Goal: Information Seeking & Learning: Learn about a topic

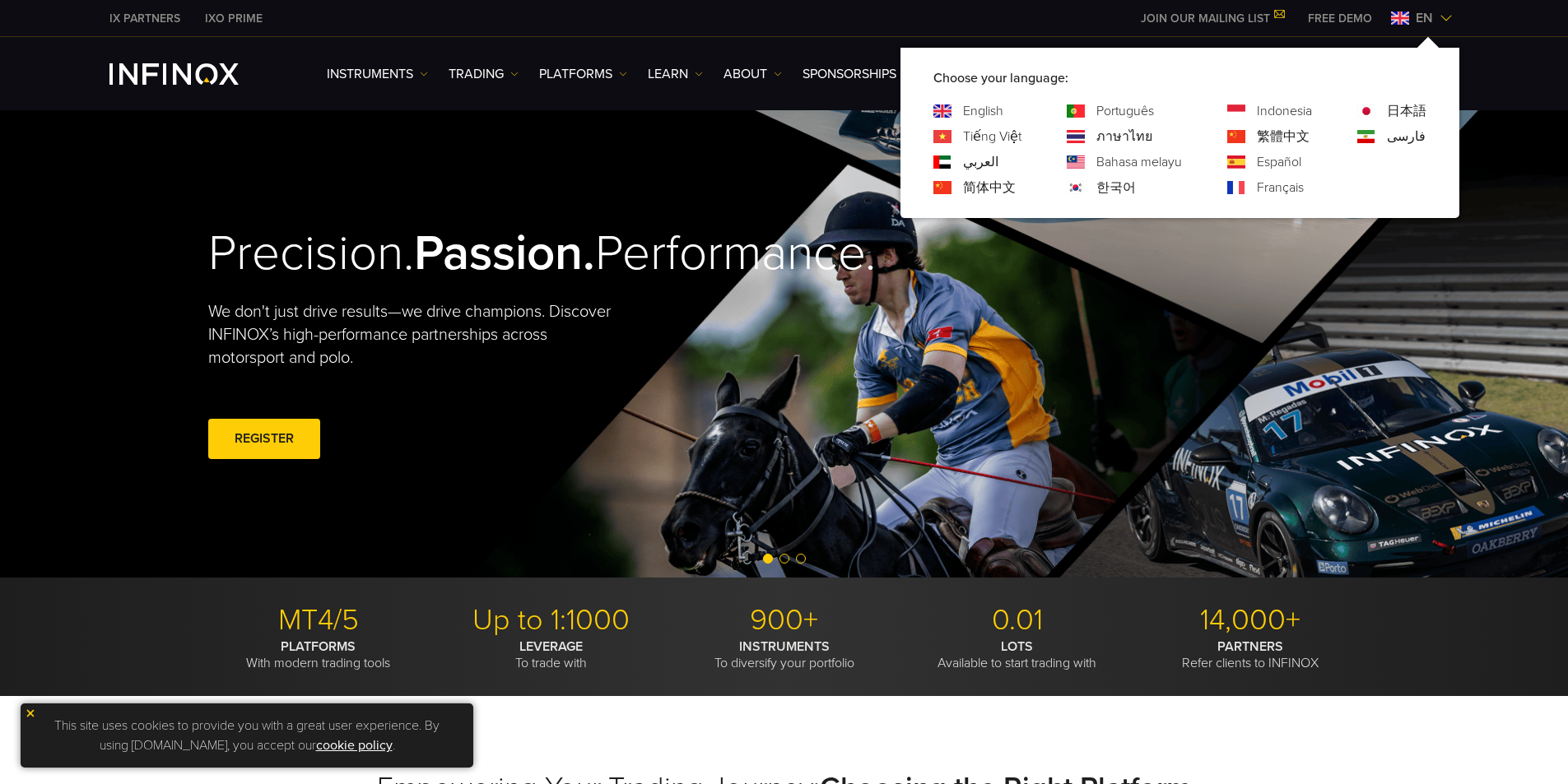
click at [1133, 105] on link "Português" at bounding box center [1124, 111] width 58 height 20
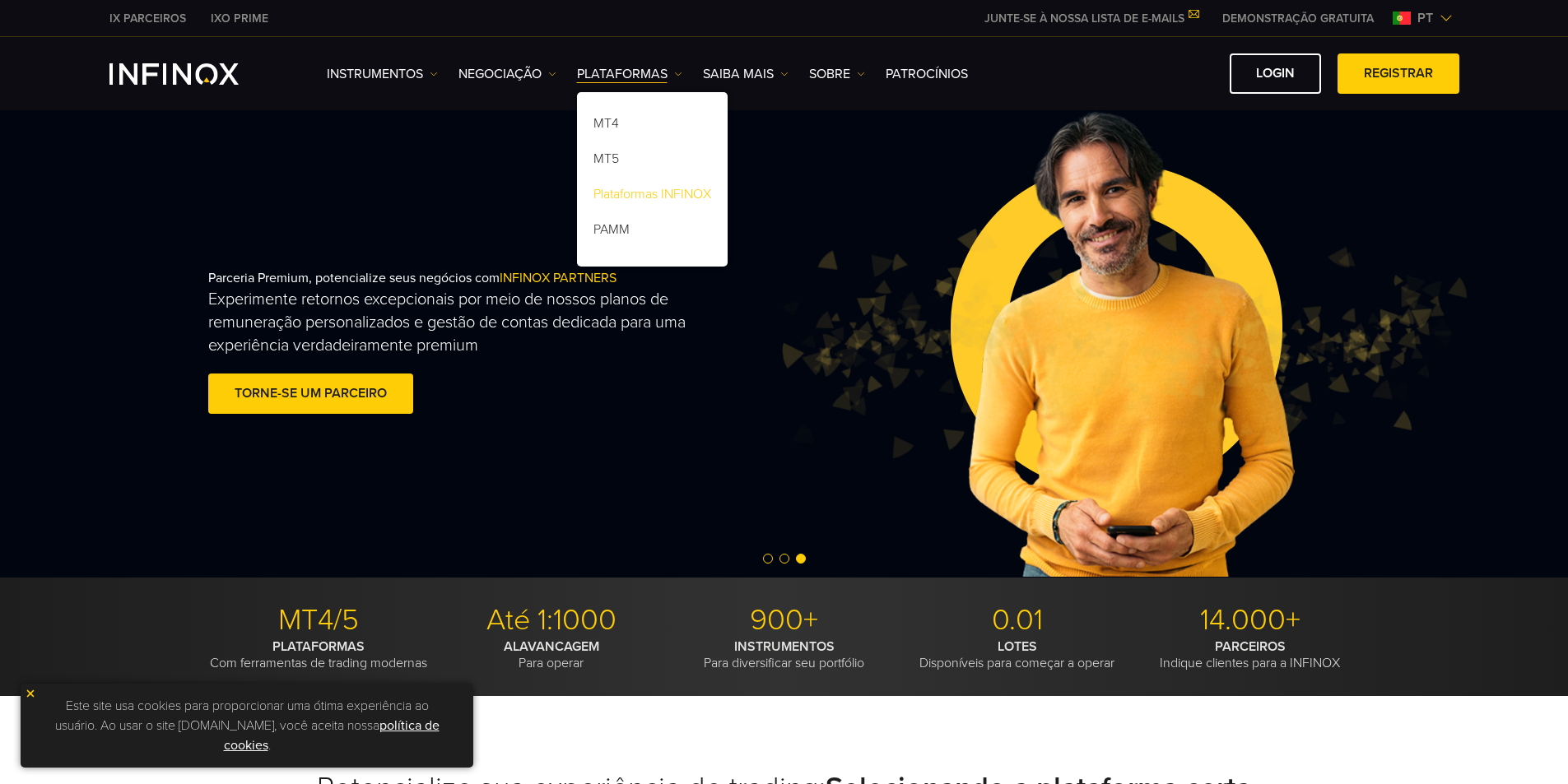
click at [633, 190] on link "Plataformas INFINOX" at bounding box center [651, 197] width 151 height 36
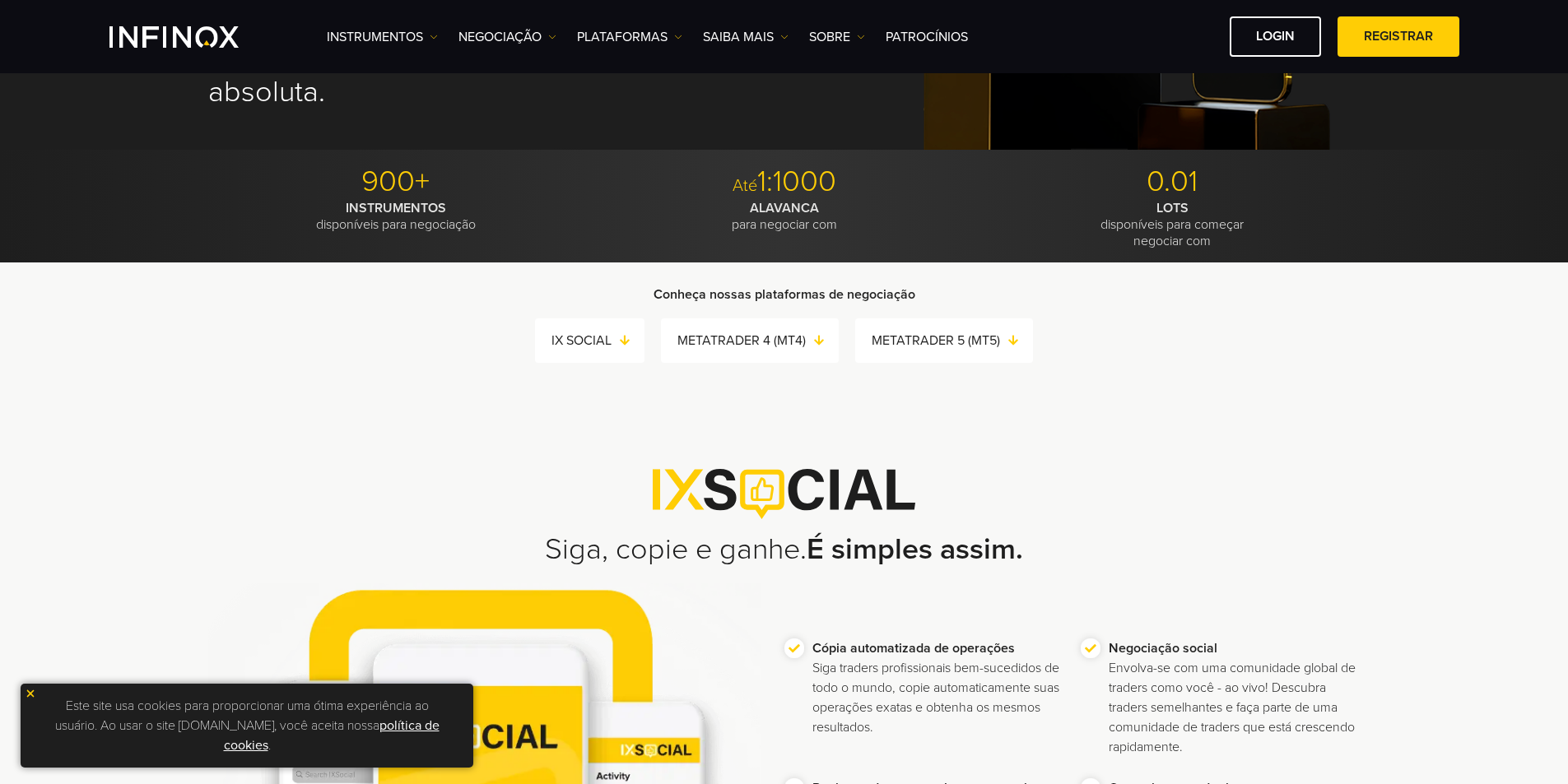
scroll to position [82, 0]
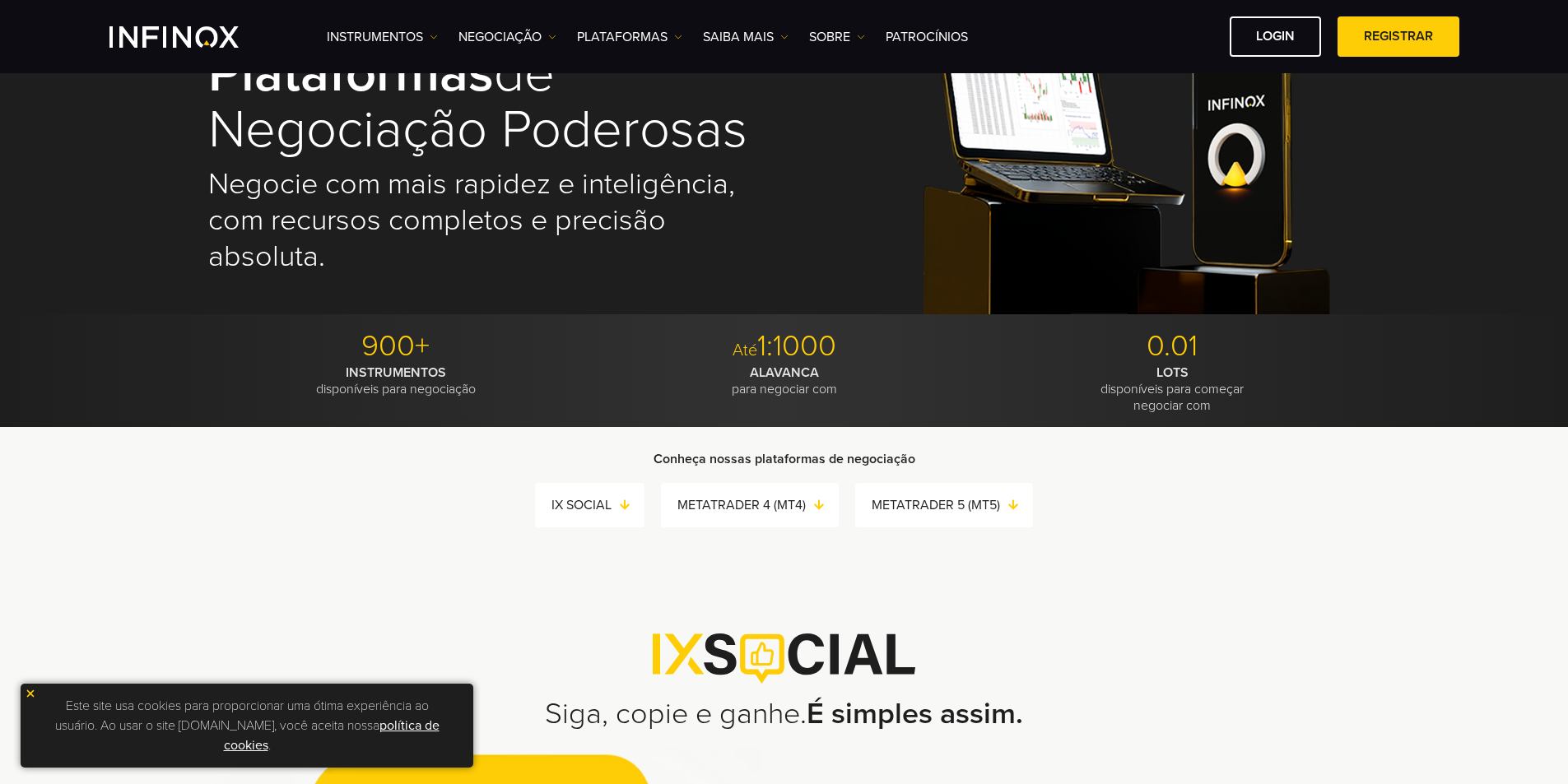
click at [683, 37] on ul "Instrumentos Instrumentos Informações sobre produtos NEGOCIAÇÃO Contas" at bounding box center [647, 37] width 641 height 20
click at [681, 37] on img at bounding box center [677, 37] width 8 height 8
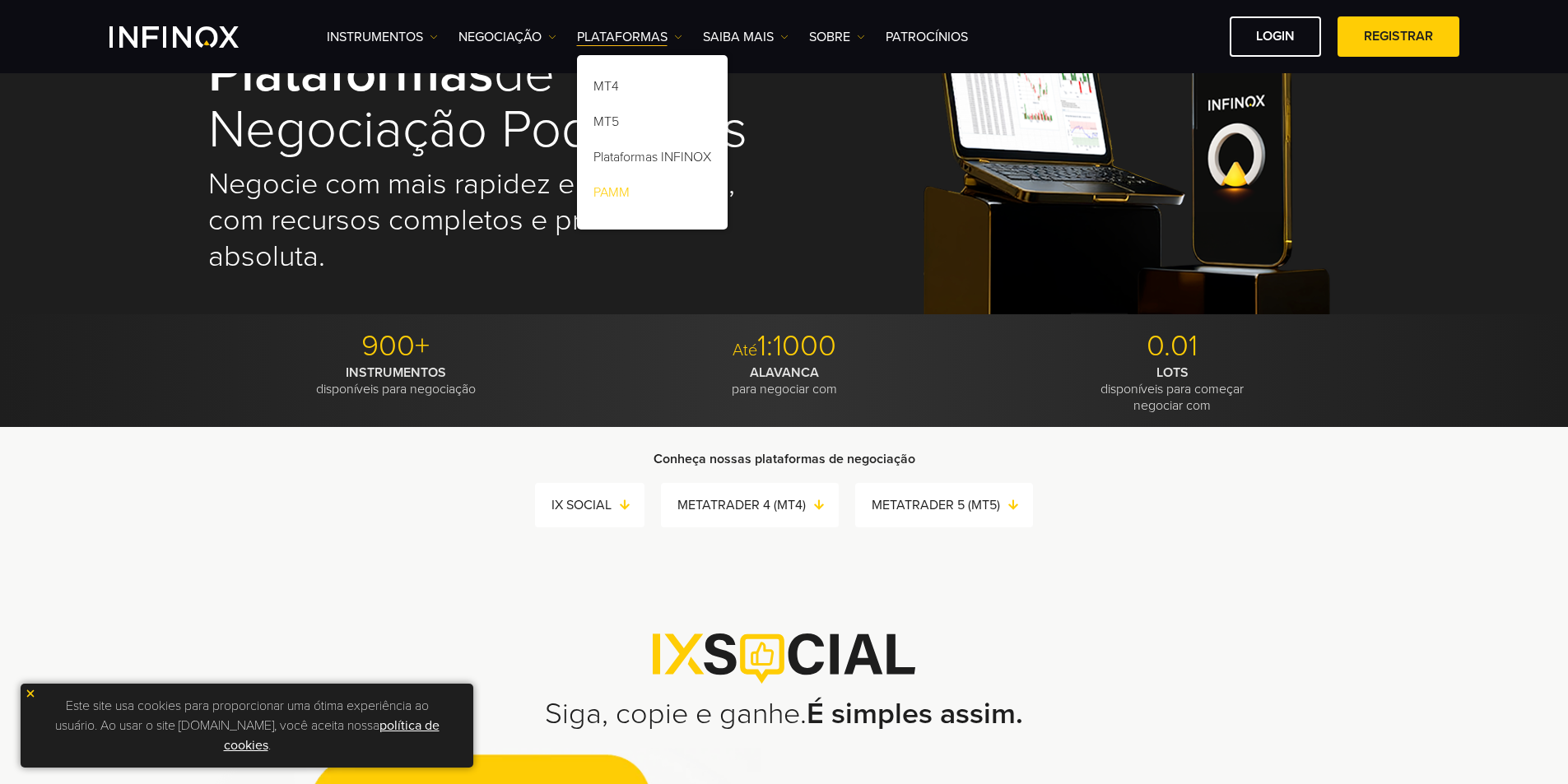
click at [619, 198] on link "PAMM" at bounding box center [651, 195] width 151 height 36
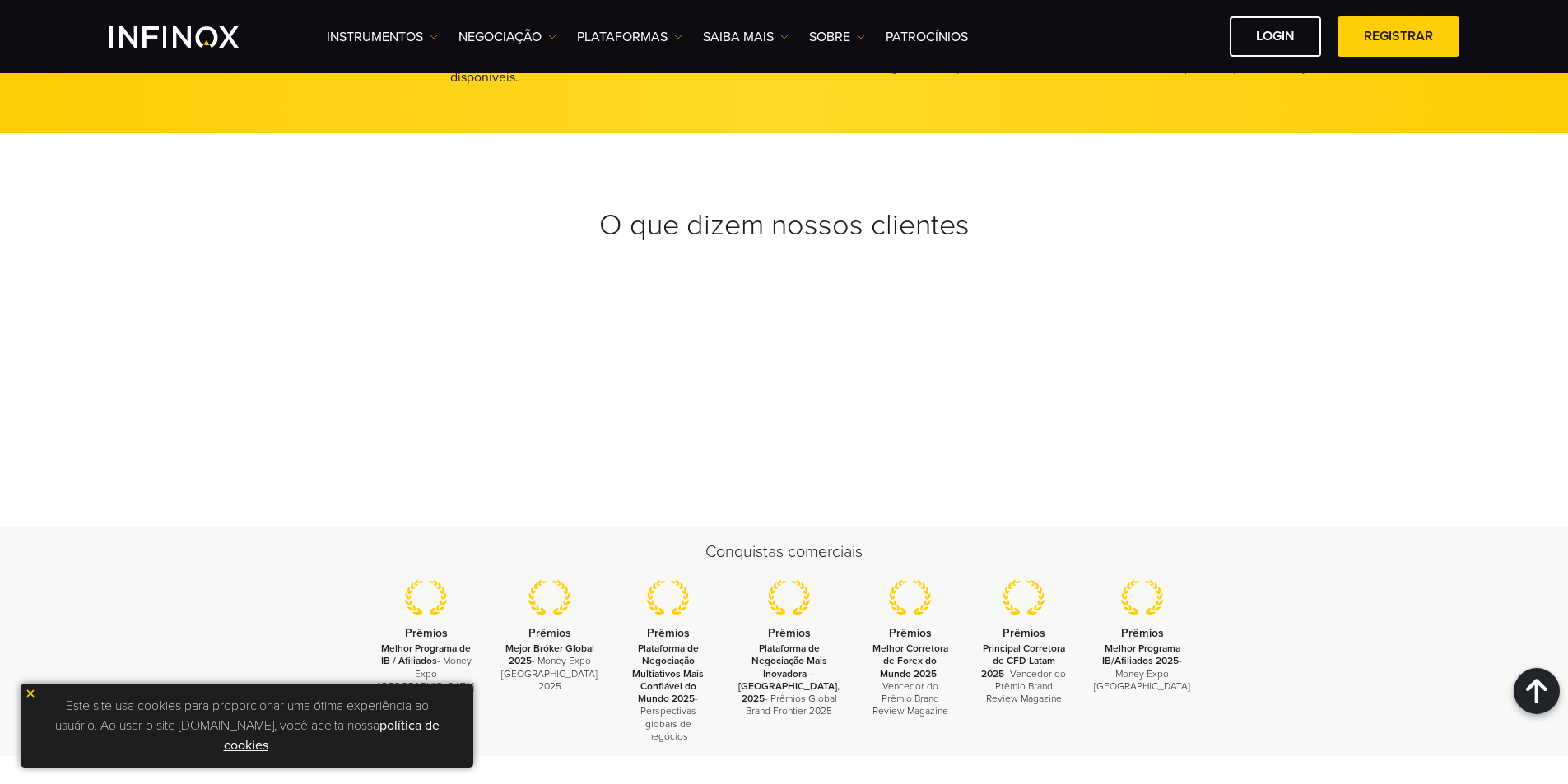
scroll to position [3619, 0]
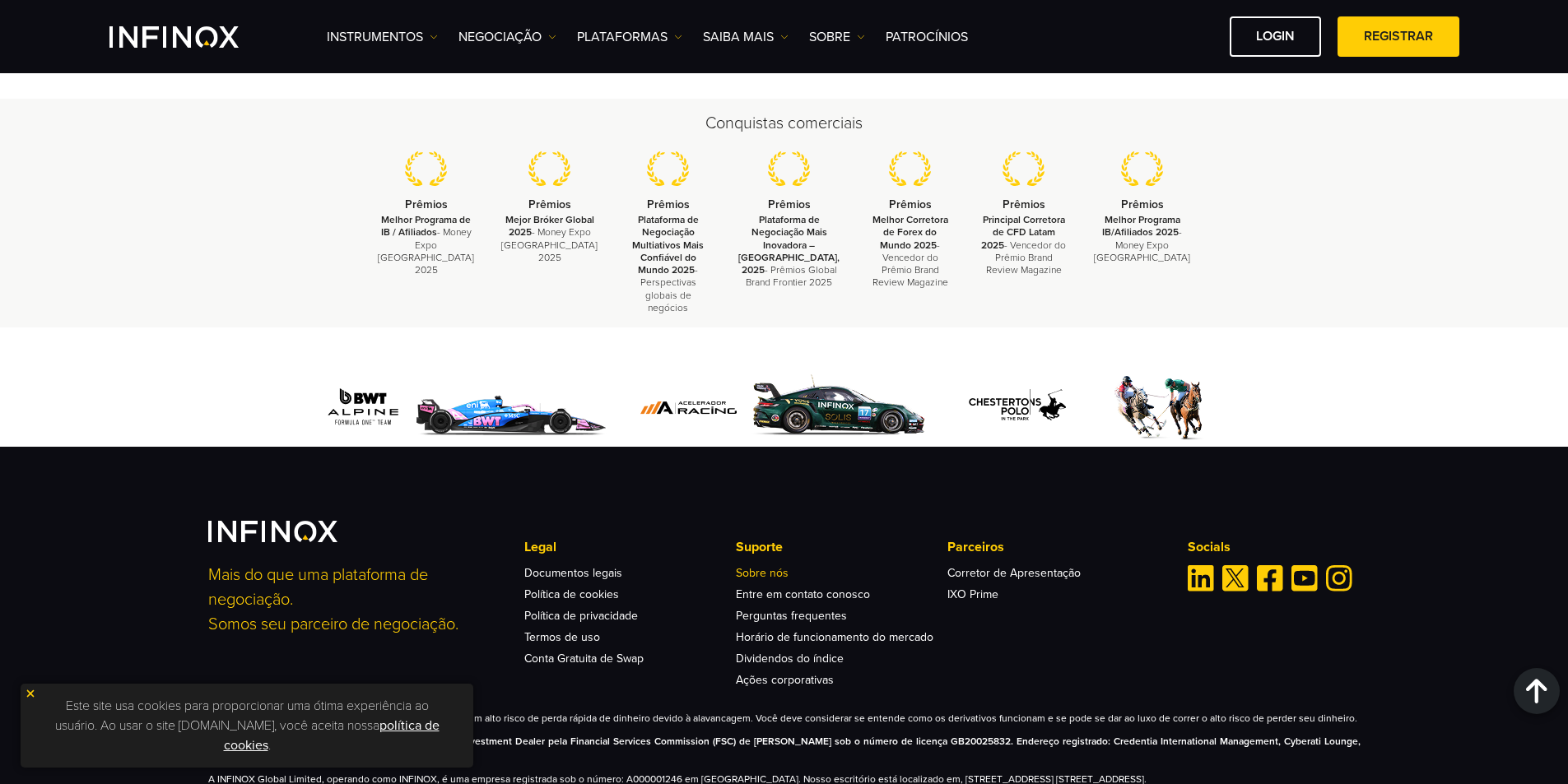
click at [767, 570] on link "Sobre nós" at bounding box center [761, 573] width 53 height 14
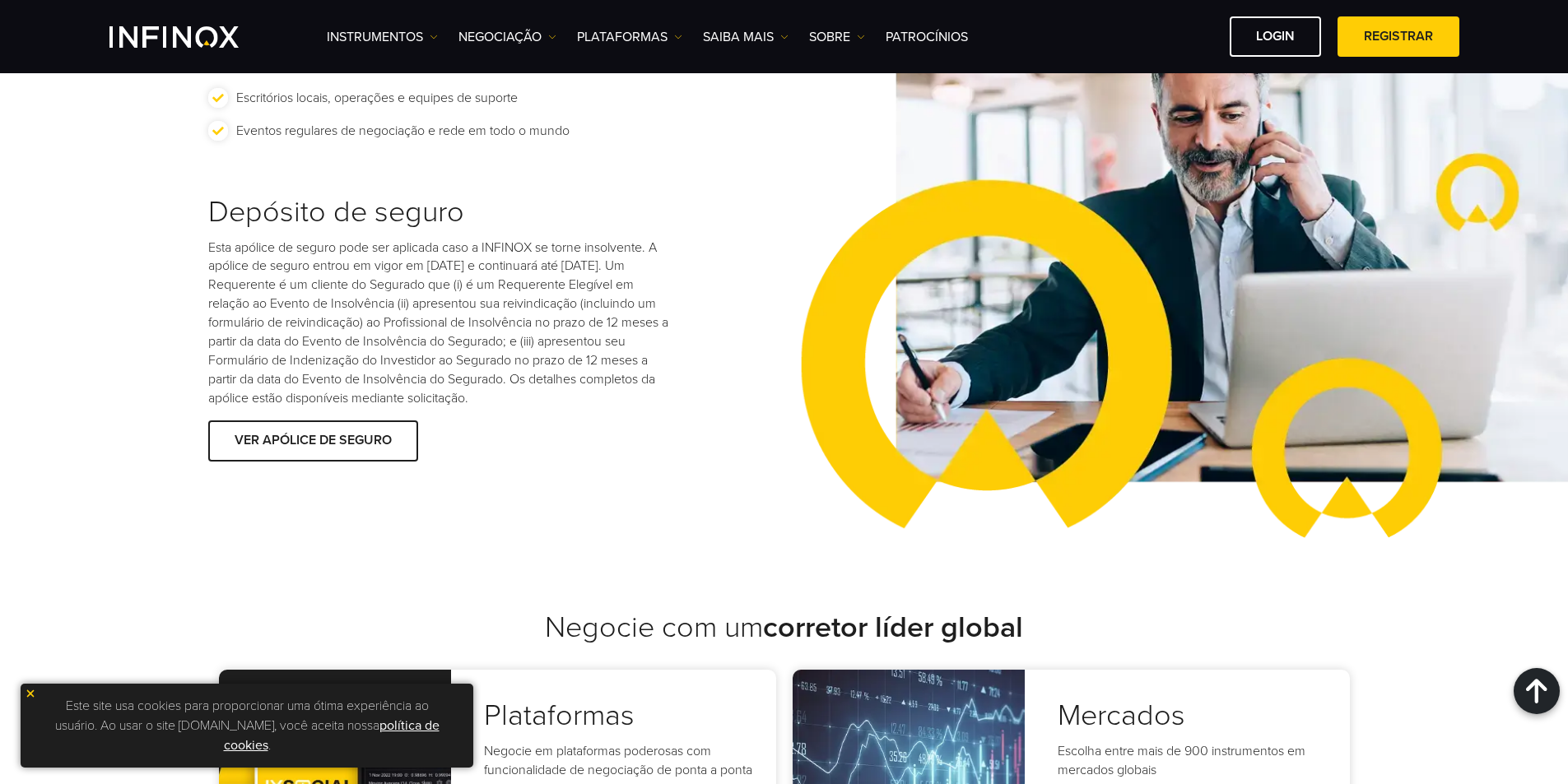
scroll to position [2961, 0]
